Goal: Information Seeking & Learning: Learn about a topic

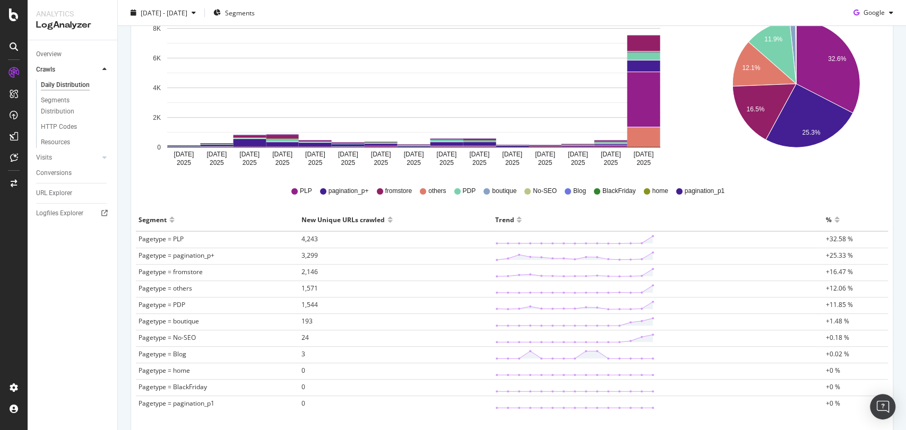
scroll to position [156, 0]
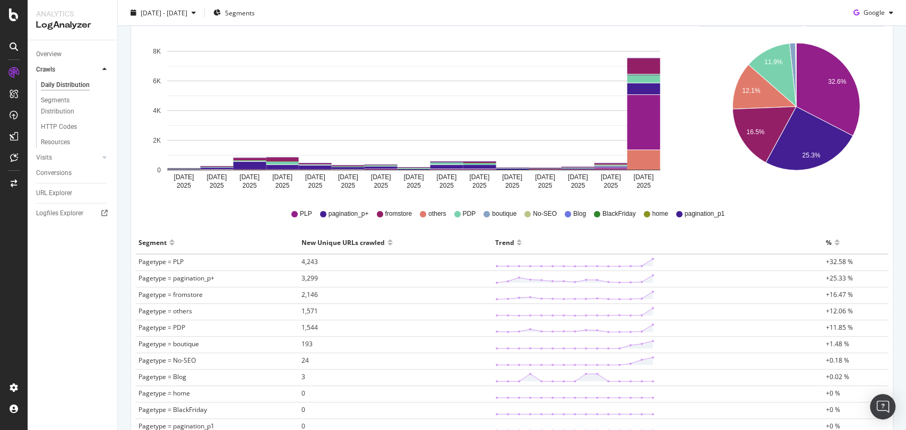
click at [675, 182] on icon "Sep 28 2025 Sep 29 2025 Sep 30 2025 Oct 01 2025 Oct 02 2025 Oct 03 2025 Oct 04 …" at bounding box center [414, 114] width 548 height 159
click at [308, 261] on span "4,243" at bounding box center [309, 261] width 16 height 9
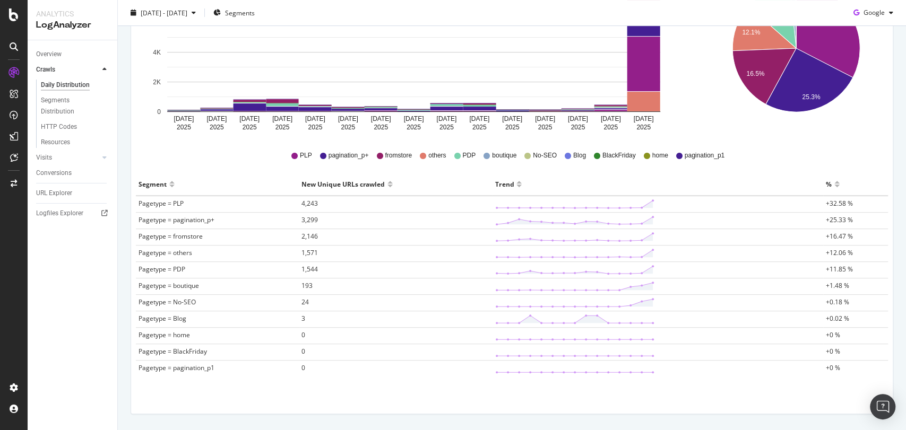
scroll to position [246, 0]
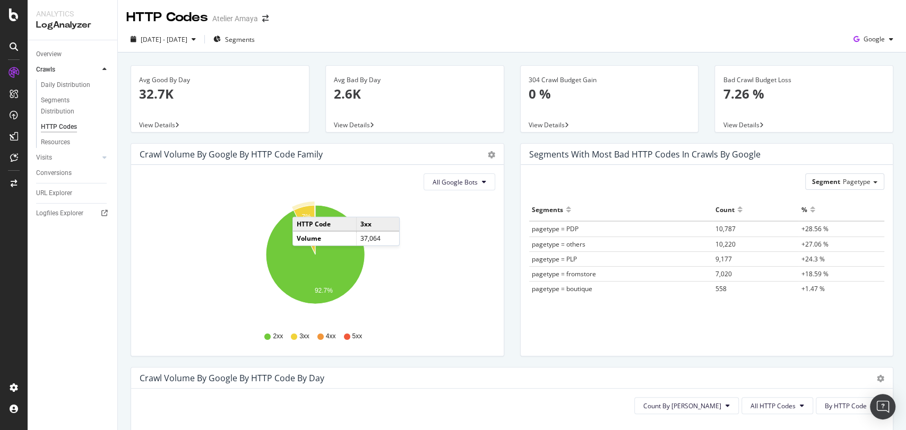
drag, startPoint x: 313, startPoint y: 225, endPoint x: 303, endPoint y: 206, distance: 21.1
click at [303, 206] on icon "A chart." at bounding box center [304, 229] width 22 height 49
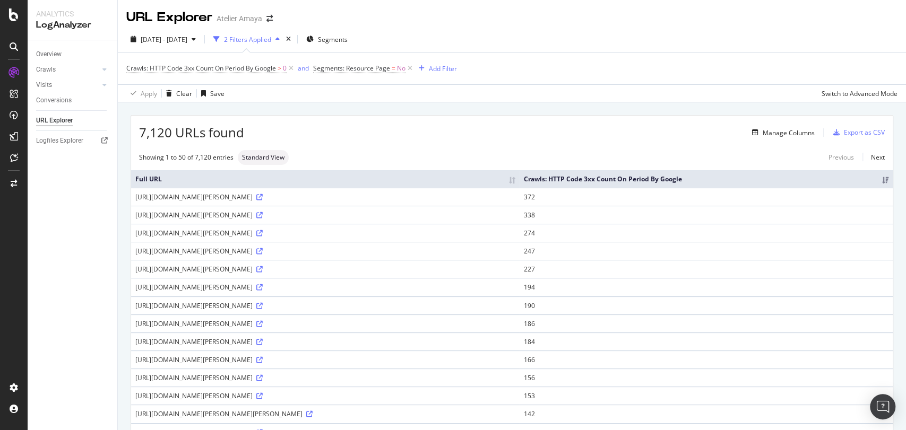
click at [180, 30] on div "[DATE] - [DATE] 2 Filters Applied Segments Crawls: HTTP Code 3xx Count On Perio…" at bounding box center [512, 65] width 788 height 76
click at [180, 31] on button "[DATE] - [DATE]" at bounding box center [163, 39] width 74 height 17
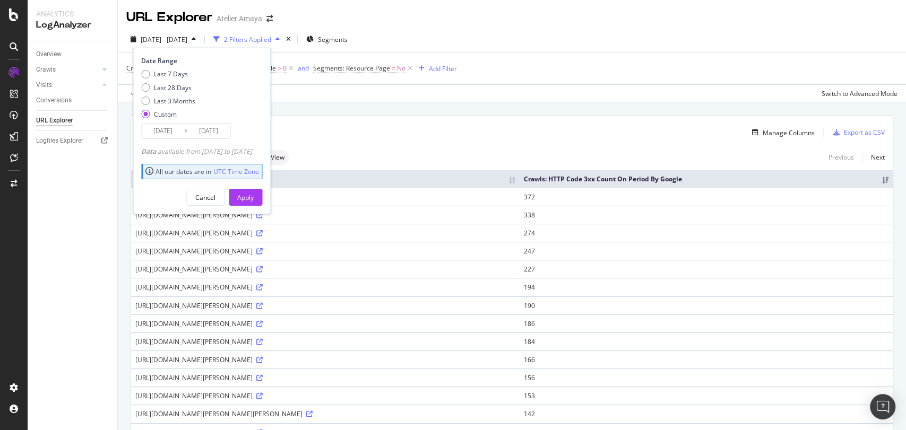
click at [163, 129] on input "[DATE]" at bounding box center [163, 131] width 42 height 15
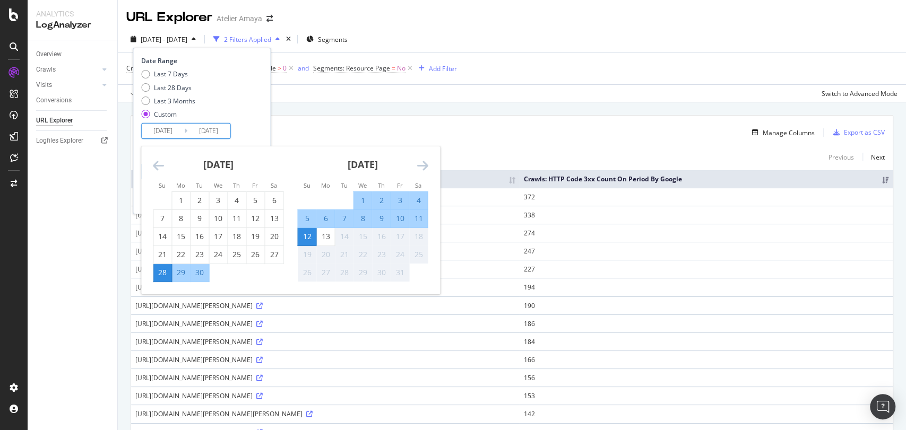
click at [310, 238] on div "12" at bounding box center [307, 236] width 18 height 11
type input "[DATE]"
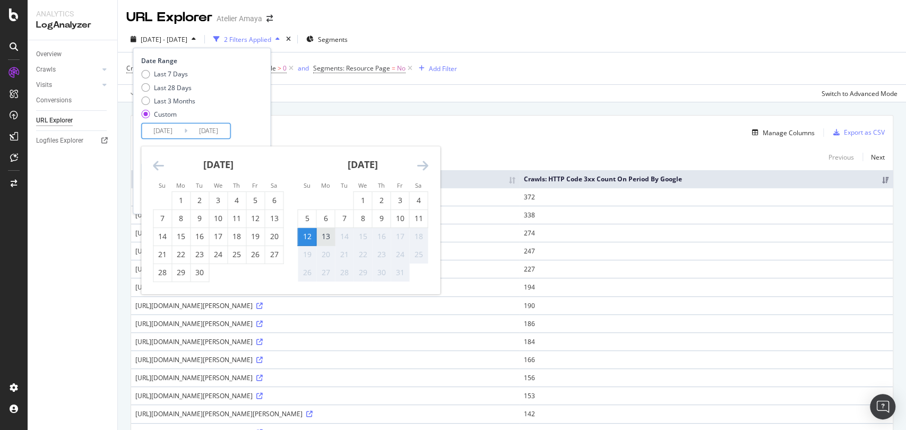
click at [327, 237] on div "13" at bounding box center [325, 236] width 18 height 11
type input "[DATE]"
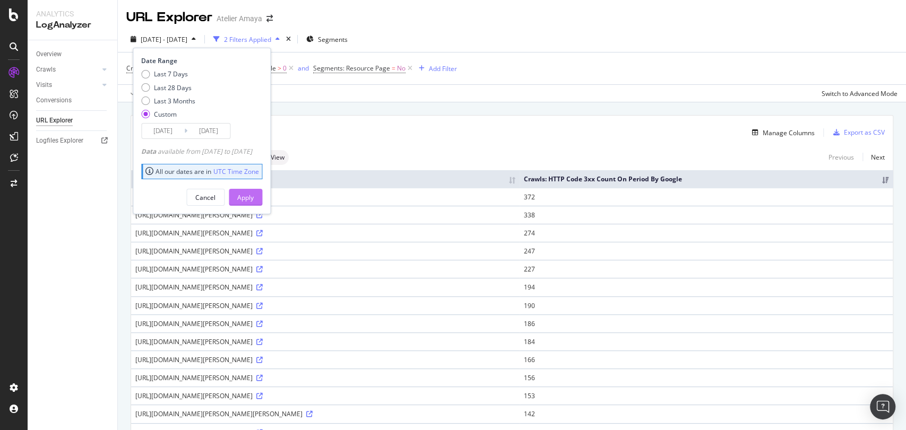
click at [262, 189] on button "Apply" at bounding box center [245, 197] width 33 height 17
